Goal: Navigation & Orientation: Find specific page/section

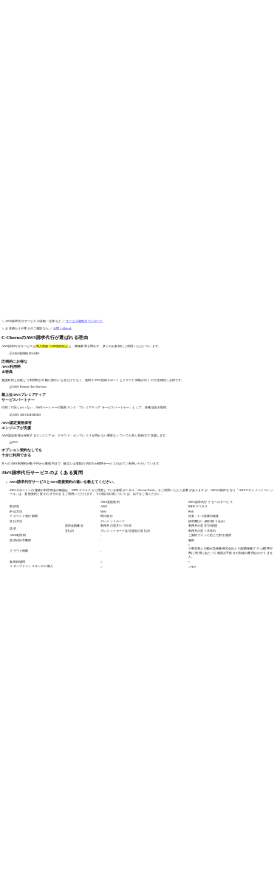
scroll to position [11000, 0]
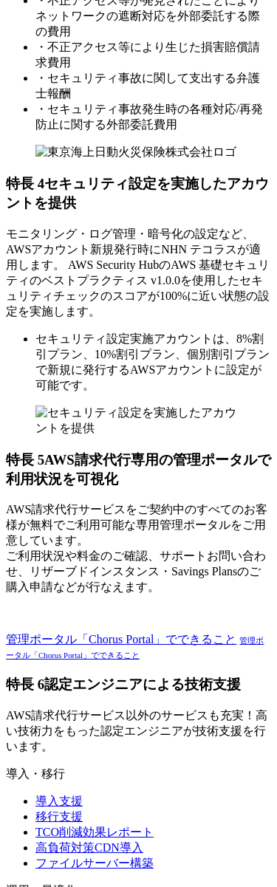
scroll to position [10205, 0]
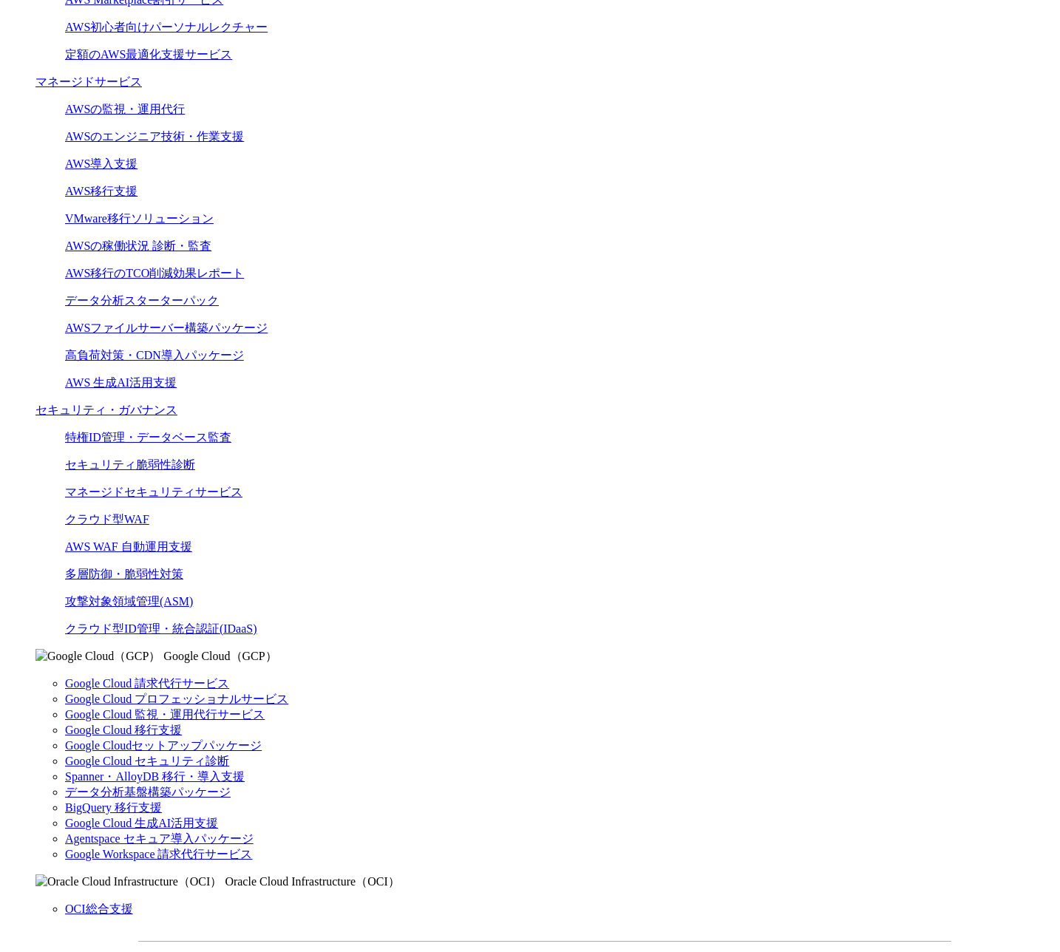
scroll to position [0, 0]
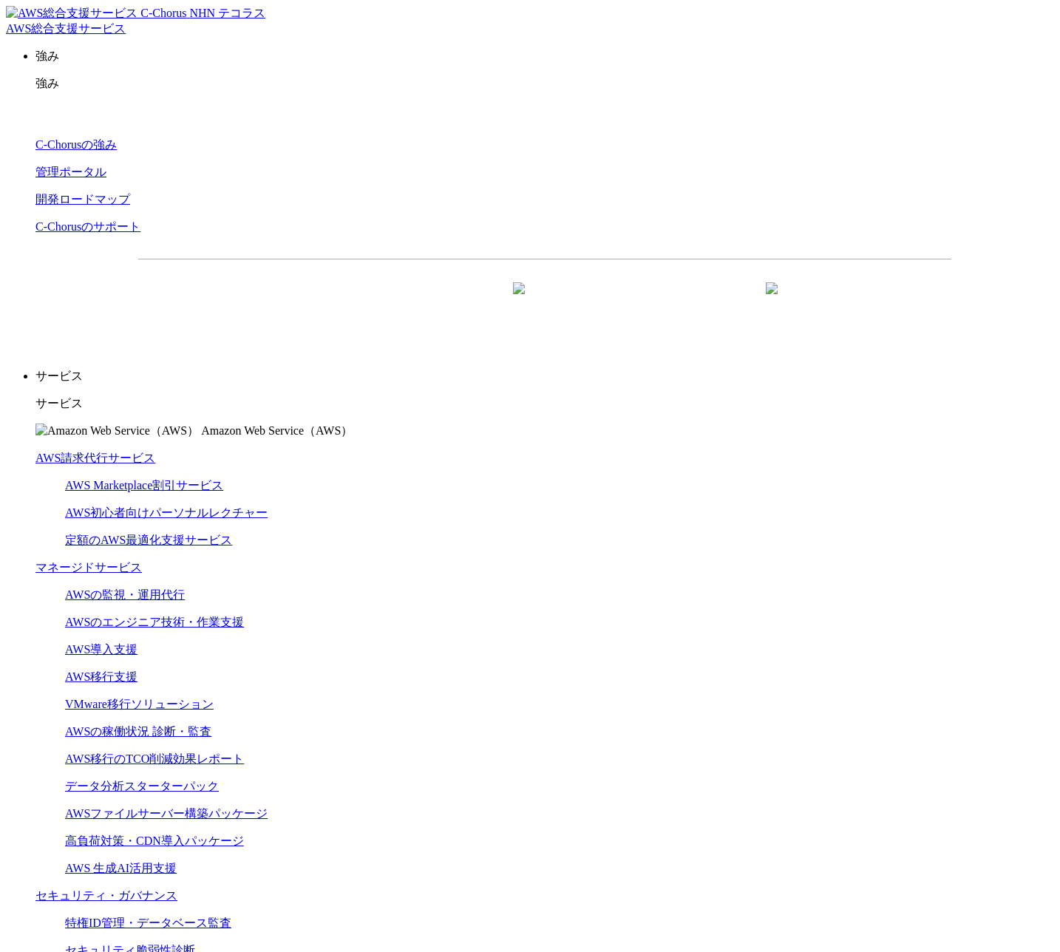
click at [430, 675] on dd "AWSの監視・運用代行 AWSのエンジニア技術・作業支援 AWS導入支援 AWS移行支援 VMware移行ソリューション AWSの稼働状況 診断・監査 AWS…" at bounding box center [559, 731] width 989 height 289
